Goal: Transaction & Acquisition: Obtain resource

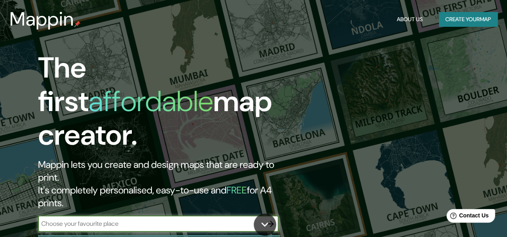
click at [83, 219] on input "text" at bounding box center [150, 223] width 224 height 9
click at [90, 219] on input "text" at bounding box center [150, 223] width 224 height 9
type input "[GEOGRAPHIC_DATA][PERSON_NAME]"
click at [272, 219] on icon "button" at bounding box center [271, 224] width 10 height 10
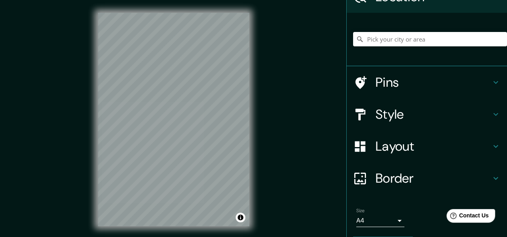
scroll to position [68, 0]
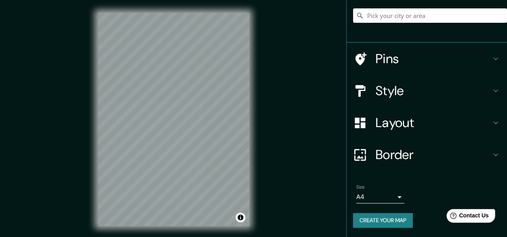
click at [356, 196] on body "Mappin Location Pins Style Layout Border Choose a border. Hint : you can make l…" at bounding box center [253, 118] width 507 height 237
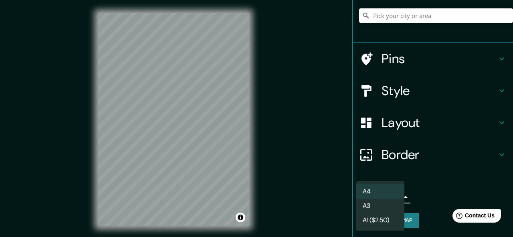
click at [306, 176] on div at bounding box center [256, 118] width 513 height 237
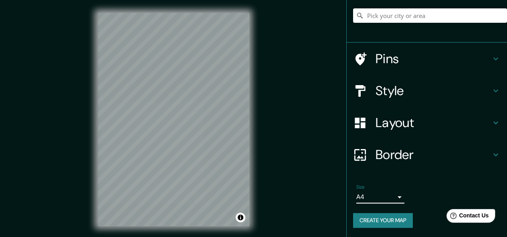
click at [376, 225] on button "Create your map" at bounding box center [383, 220] width 60 height 15
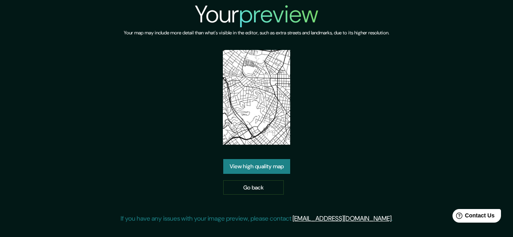
click at [254, 166] on link "View high quality map" at bounding box center [256, 166] width 67 height 15
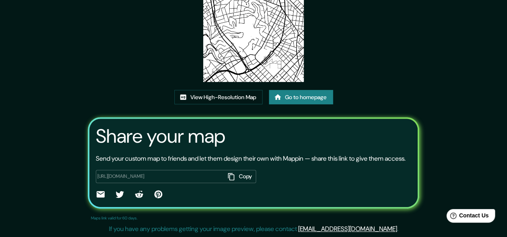
scroll to position [105, 0]
click at [237, 90] on link "View High-Resolution Map" at bounding box center [218, 97] width 88 height 15
click at [310, 143] on div "Share your map Send your custom map to friends and let them design their own wi…" at bounding box center [254, 162] width 332 height 91
